Goal: Task Accomplishment & Management: Complete application form

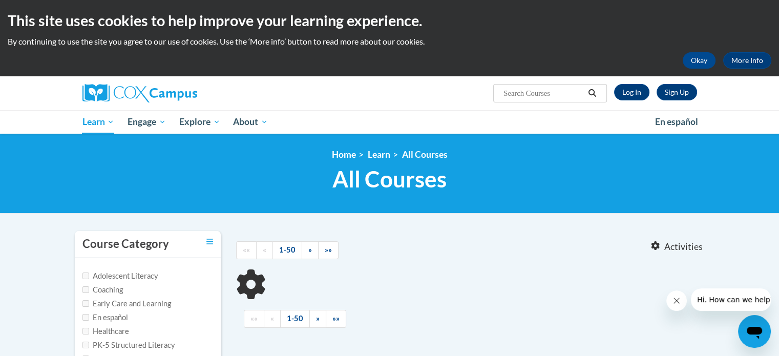
click at [530, 91] on input "Search..." at bounding box center [543, 93] width 82 height 12
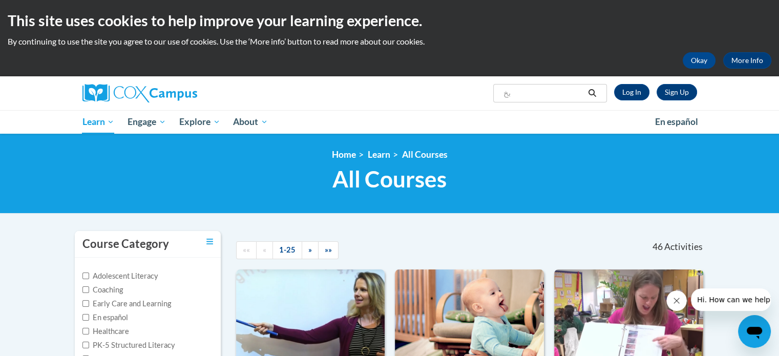
type input "ب"
type input "voni"
drag, startPoint x: 522, startPoint y: 93, endPoint x: 501, endPoint y: 92, distance: 21.5
click at [501, 92] on span "Search Search... voni" at bounding box center [549, 93] width 113 height 18
paste input "Phonics Training"
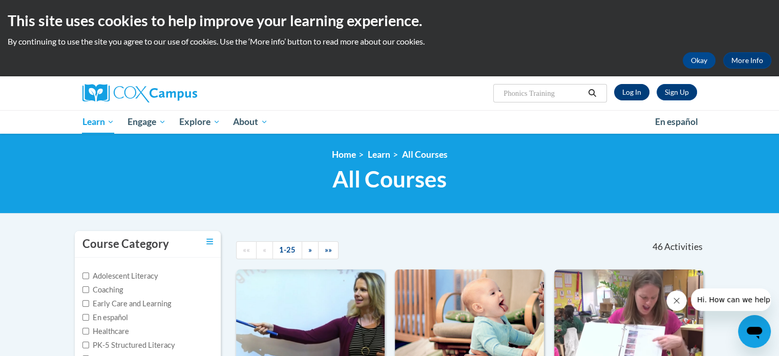
type input "Phonics Training"
click at [629, 97] on link "Log In" at bounding box center [631, 92] width 35 height 16
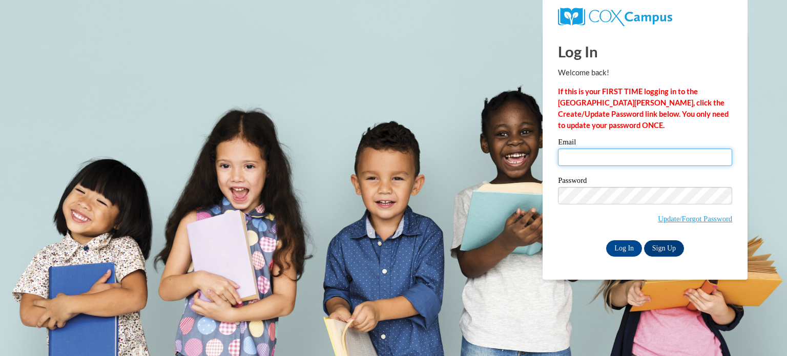
click at [601, 156] on input "Email" at bounding box center [645, 157] width 174 height 17
drag, startPoint x: 696, startPoint y: 156, endPoint x: 655, endPoint y: 157, distance: 41.5
click at [655, 157] on input "lamisameer1981@gmail.comobaida20132" at bounding box center [645, 157] width 174 height 17
type input "lamisameer1981@gmail.com"
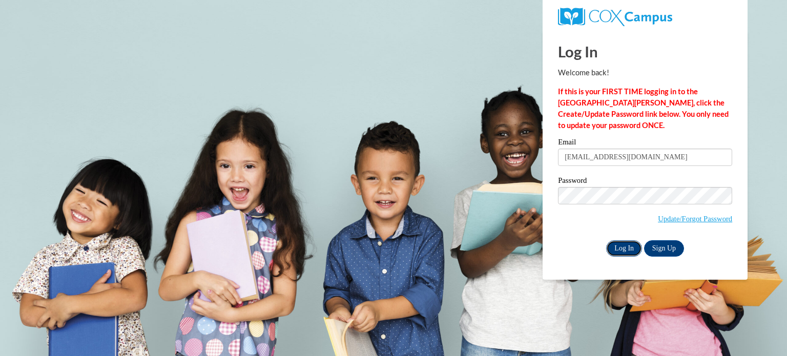
click at [628, 246] on input "Log In" at bounding box center [624, 248] width 36 height 16
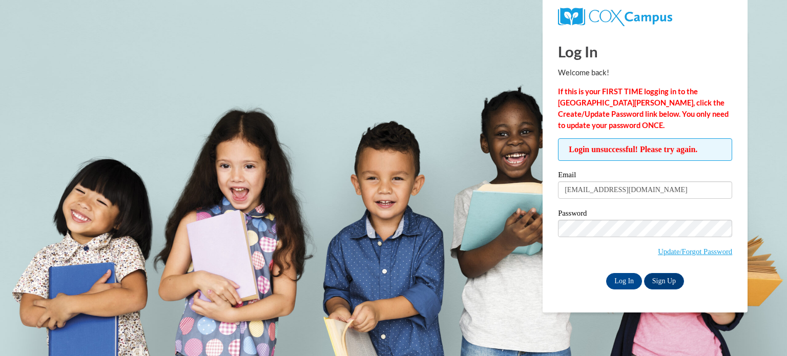
click at [519, 147] on body "This site uses cookies to help improve your learning experience. By continuing …" at bounding box center [393, 178] width 787 height 356
click at [699, 249] on link "Update/Forgot Password" at bounding box center [695, 251] width 74 height 8
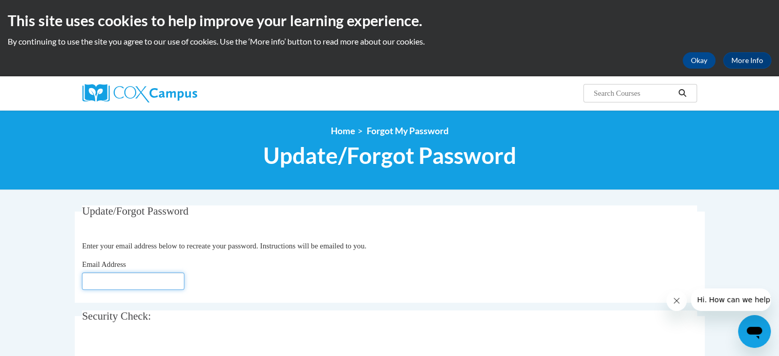
click at [120, 287] on input "Email Address" at bounding box center [133, 280] width 102 height 17
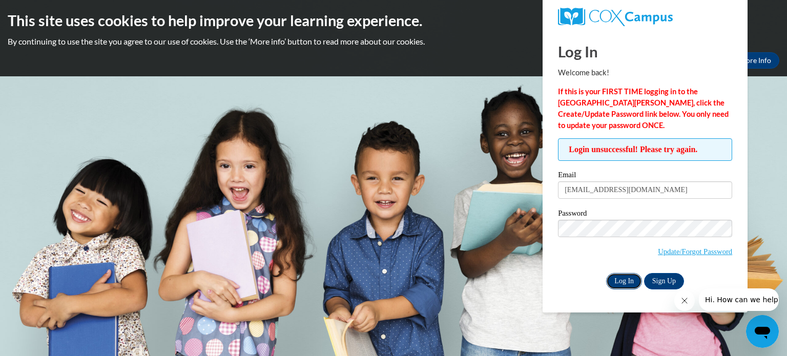
click at [615, 278] on input "Log In" at bounding box center [624, 281] width 36 height 16
click at [444, 260] on body "This site uses cookies to help improve your learning experience. By continuing …" at bounding box center [393, 178] width 787 height 356
click at [685, 302] on icon "Close message from company" at bounding box center [684, 301] width 8 height 8
click at [479, 217] on body "This site uses cookies to help improve your learning experience. By continuing …" at bounding box center [393, 178] width 787 height 356
click at [628, 285] on input "Log In" at bounding box center [624, 281] width 36 height 16
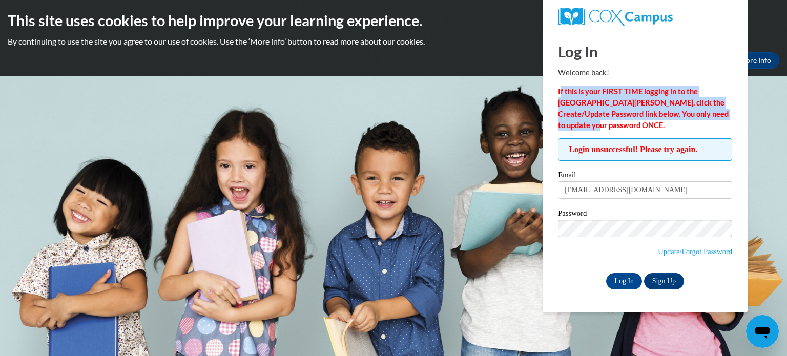
drag, startPoint x: 559, startPoint y: 91, endPoint x: 577, endPoint y: 122, distance: 36.2
click at [577, 122] on strong "If this is your FIRST TIME logging in to the [GEOGRAPHIC_DATA][PERSON_NAME], cl…" at bounding box center [643, 108] width 171 height 43
click at [681, 249] on link "Update/Forgot Password" at bounding box center [695, 251] width 74 height 8
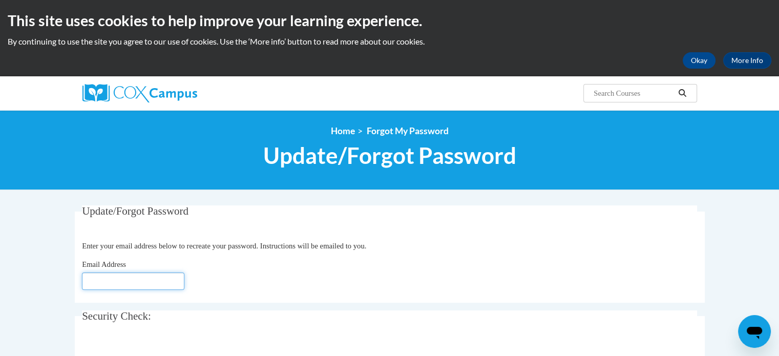
click at [102, 278] on input "Email Address" at bounding box center [133, 280] width 102 height 17
type input "[EMAIL_ADDRESS][DOMAIN_NAME]"
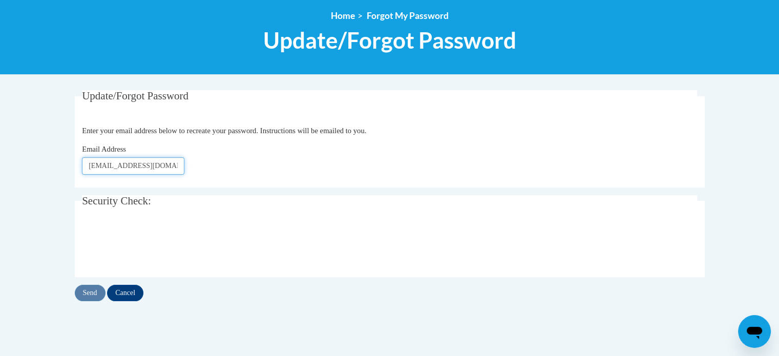
scroll to position [120, 0]
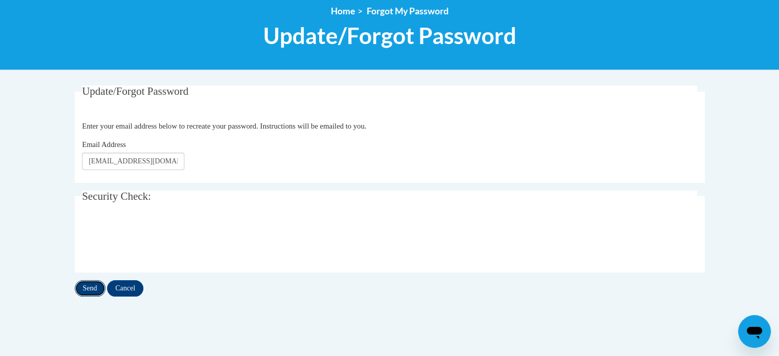
click at [93, 290] on input "Send" at bounding box center [90, 288] width 31 height 16
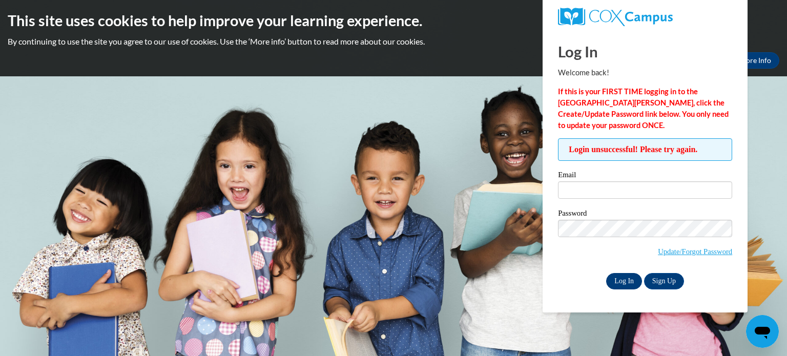
type input "[EMAIL_ADDRESS][DOMAIN_NAME]"
click at [657, 282] on link "Sign Up" at bounding box center [664, 281] width 40 height 16
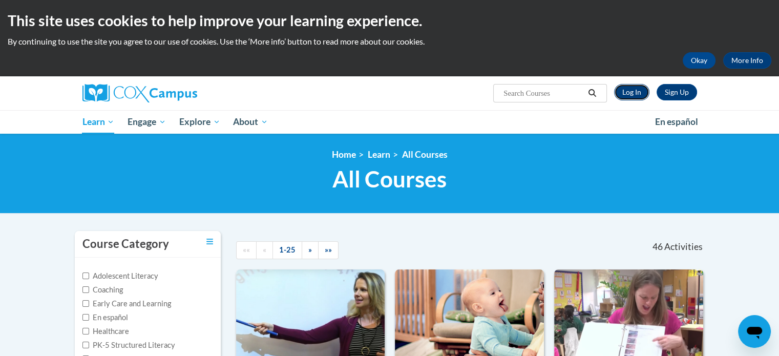
click at [622, 90] on link "Log In" at bounding box center [631, 92] width 35 height 16
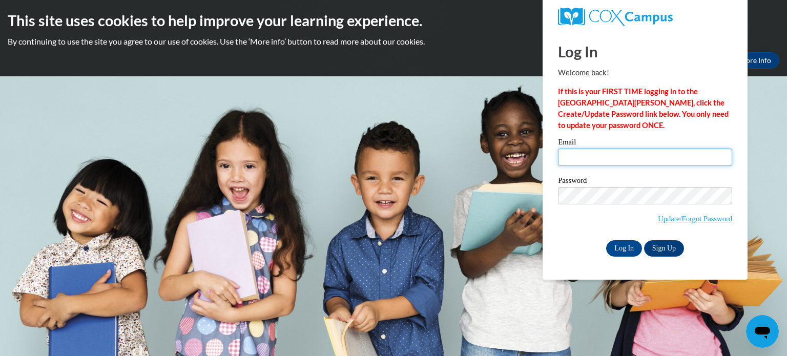
type input "lamisameer1981@gmail.com"
drag, startPoint x: 654, startPoint y: 159, endPoint x: 545, endPoint y: 154, distance: 109.7
click at [545, 154] on div "Log In Welcome back! If this is your FIRST TIME logging in to the NEW Cox Campu…" at bounding box center [645, 155] width 220 height 249
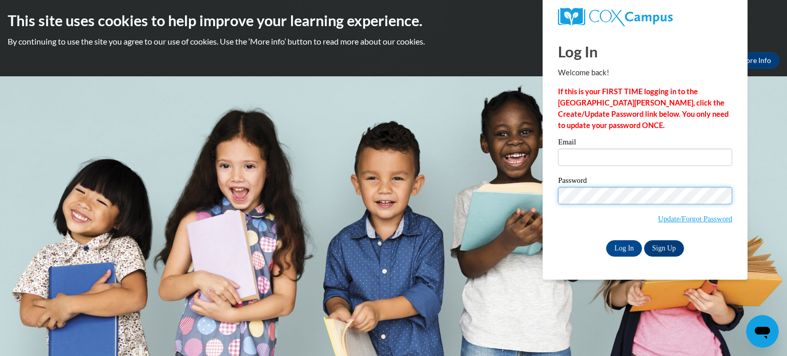
click at [526, 195] on body "This site uses cookies to help improve your learning experience. By continuing …" at bounding box center [393, 178] width 787 height 356
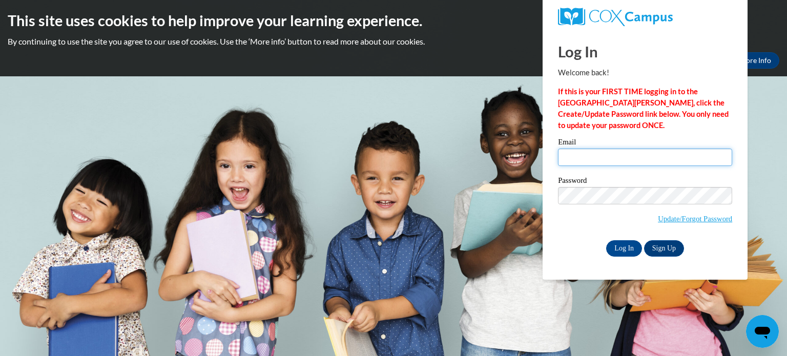
click at [569, 159] on input "Email" at bounding box center [645, 157] width 174 height 17
type input "lamis.hasan@charterschools.ae"
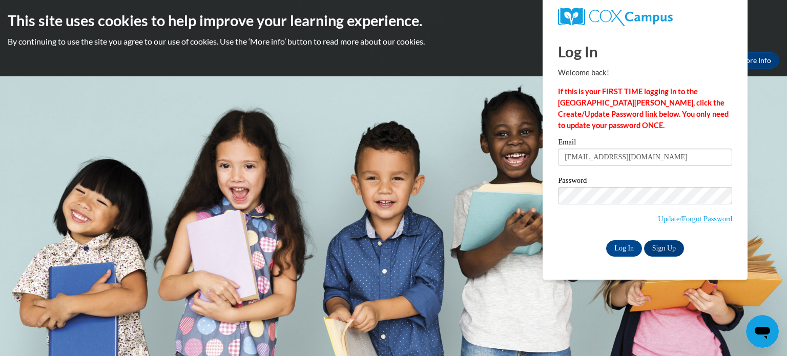
click at [496, 272] on body "This site uses cookies to help improve your learning experience. By continuing …" at bounding box center [393, 178] width 787 height 356
click at [617, 244] on input "Log In" at bounding box center [624, 248] width 36 height 16
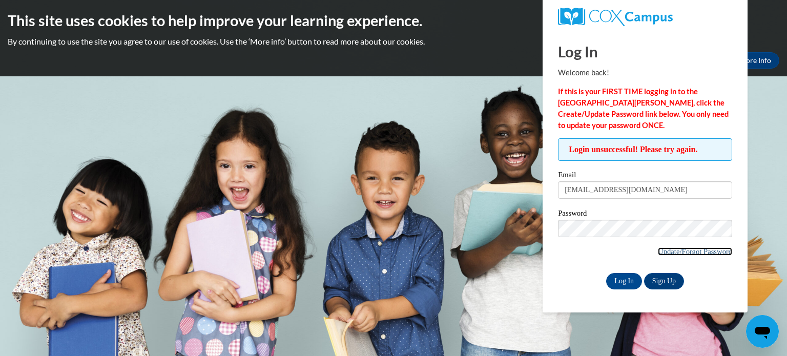
click at [684, 249] on link "Update/Forgot Password" at bounding box center [695, 251] width 74 height 8
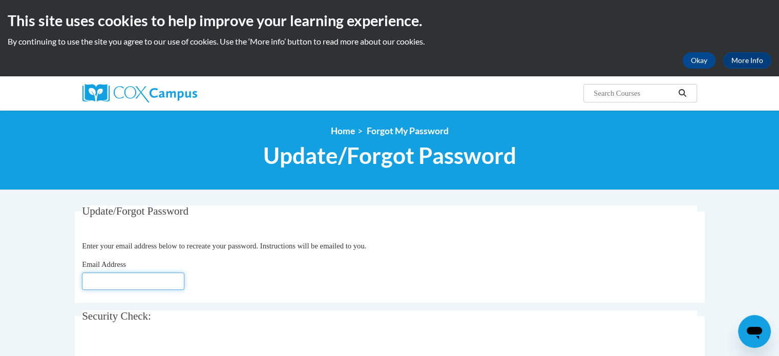
click at [99, 281] on input "Email Address" at bounding box center [133, 280] width 102 height 17
click at [705, 59] on button "Okay" at bounding box center [699, 60] width 33 height 16
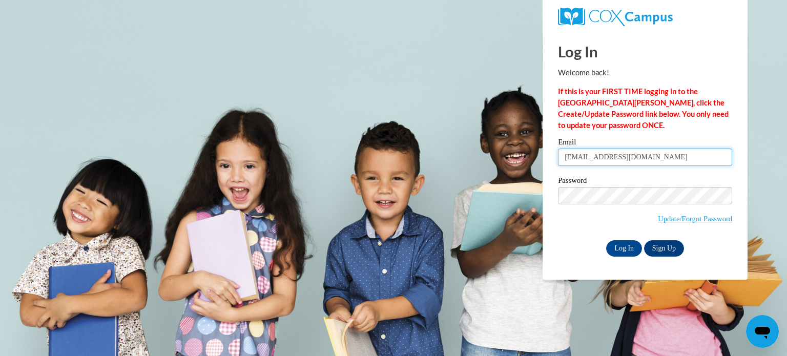
drag, startPoint x: 664, startPoint y: 158, endPoint x: 555, endPoint y: 149, distance: 109.5
click at [555, 149] on div "Please enter your email! Please enter your password! Email lamis.hasan@charters…" at bounding box center [644, 197] width 189 height 118
type input "[EMAIL_ADDRESS][DOMAIN_NAME]"
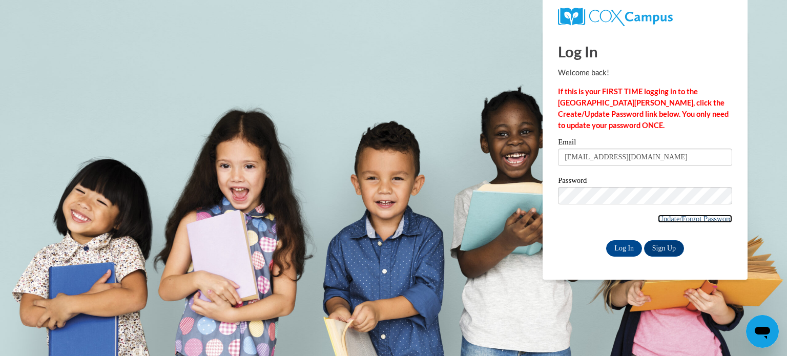
click at [682, 220] on link "Update/Forgot Password" at bounding box center [695, 219] width 74 height 8
click at [666, 244] on link "Sign Up" at bounding box center [664, 248] width 40 height 16
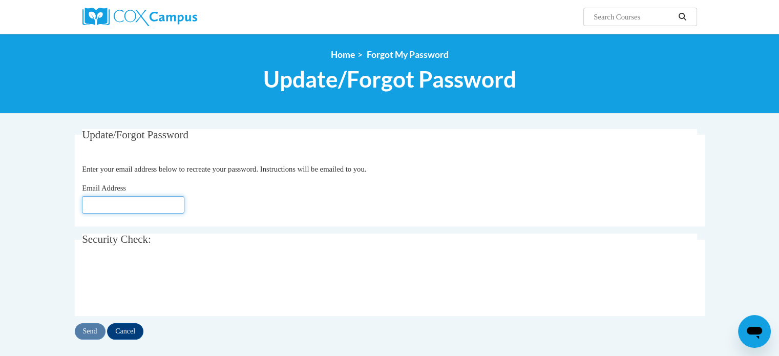
click at [122, 200] on input "Email Address" at bounding box center [133, 204] width 102 height 17
type input "[EMAIL_ADDRESS][DOMAIN_NAME]"
click at [78, 327] on div "Send Cancel" at bounding box center [390, 331] width 630 height 16
click at [90, 333] on div "Send Cancel" at bounding box center [390, 331] width 630 height 16
click at [90, 332] on input "Send" at bounding box center [90, 331] width 31 height 16
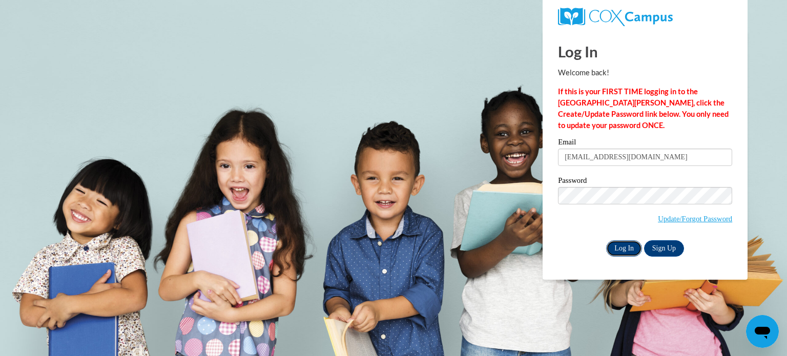
click at [621, 251] on input "Log In" at bounding box center [624, 248] width 36 height 16
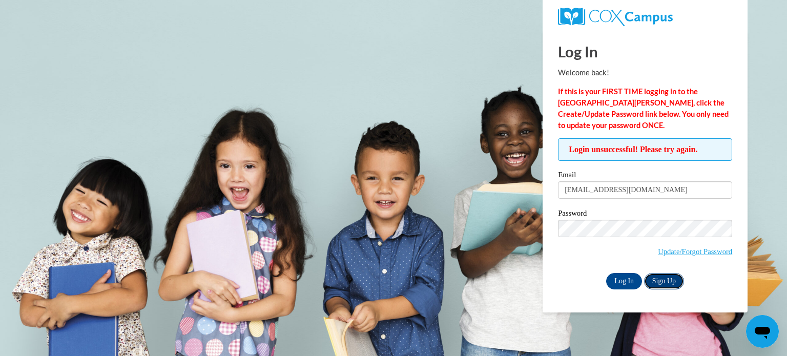
click at [660, 278] on link "Sign Up" at bounding box center [664, 281] width 40 height 16
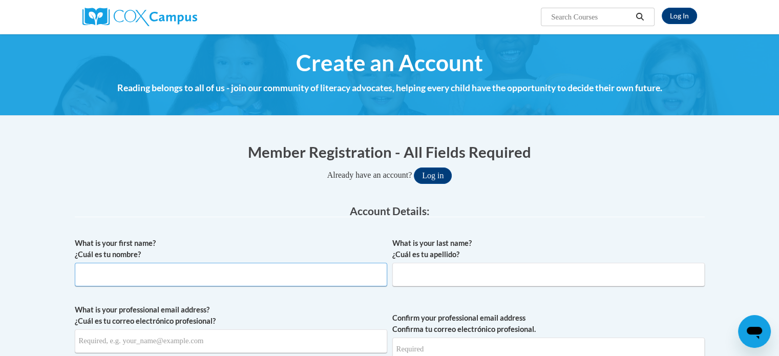
click at [108, 276] on input "What is your first name? ¿Cuál es tu nombre?" at bounding box center [231, 275] width 312 height 24
